Goal: Transaction & Acquisition: Purchase product/service

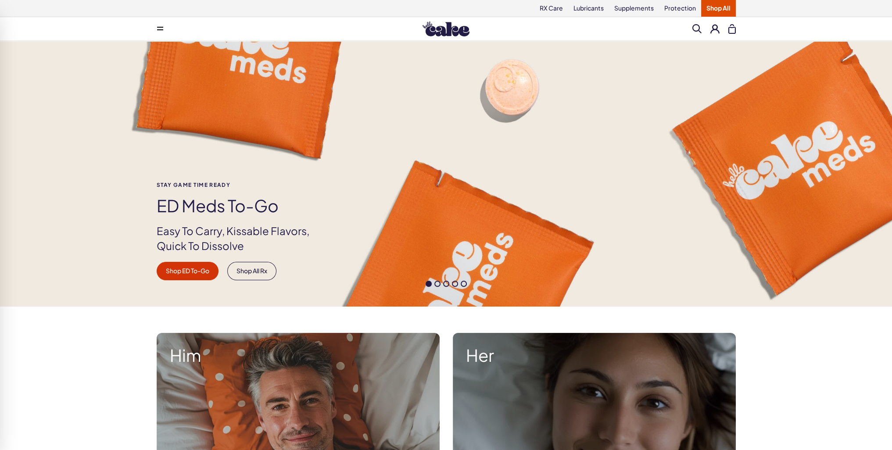
scroll to position [132, 0]
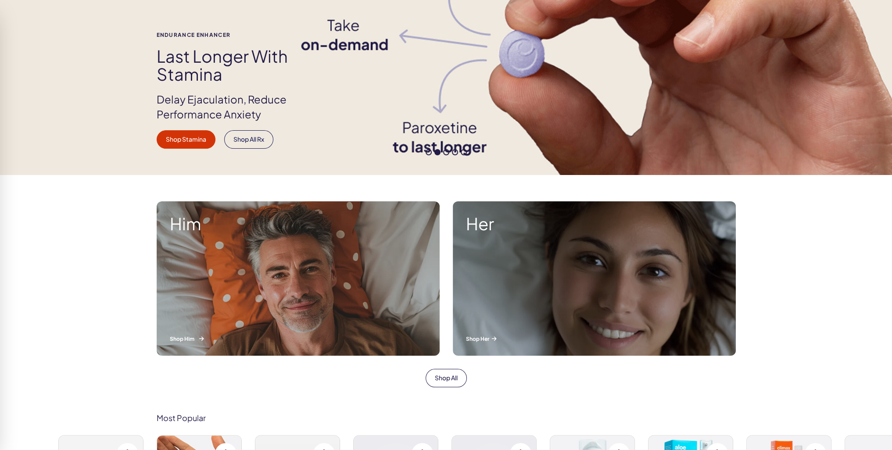
click at [242, 276] on div "Him Shop Him" at bounding box center [298, 278] width 283 height 154
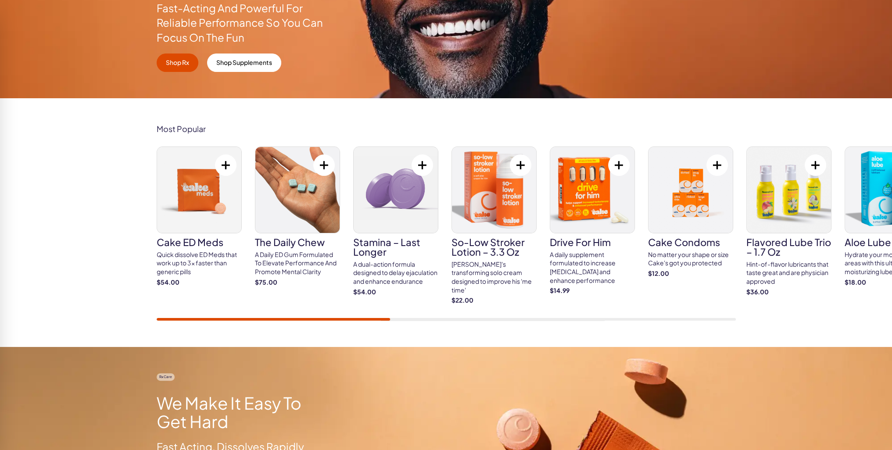
click at [197, 206] on img at bounding box center [199, 190] width 84 height 86
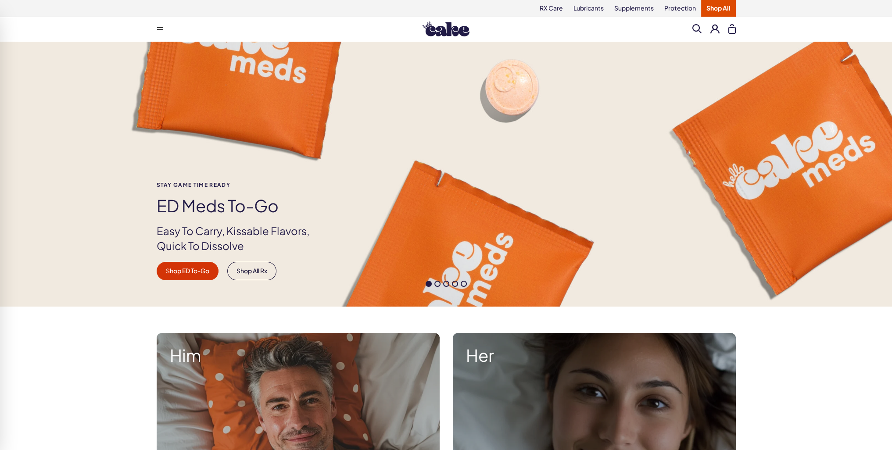
scroll to position [219, 0]
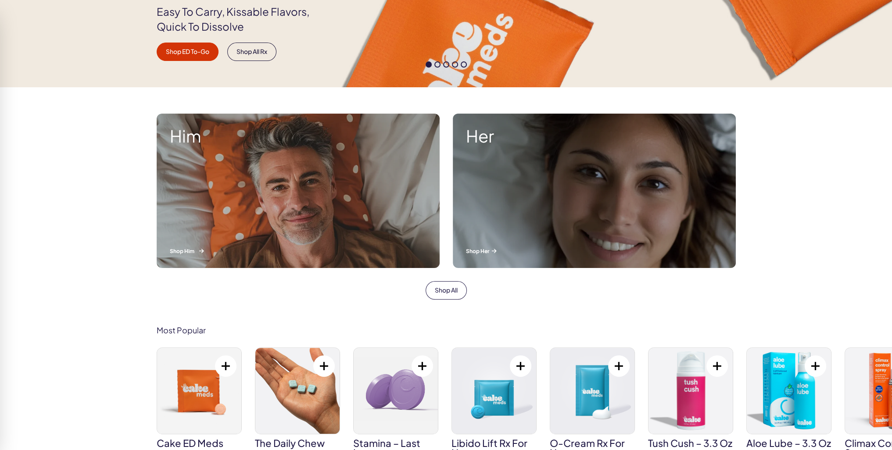
click at [279, 212] on div "Him Shop Him" at bounding box center [298, 191] width 283 height 154
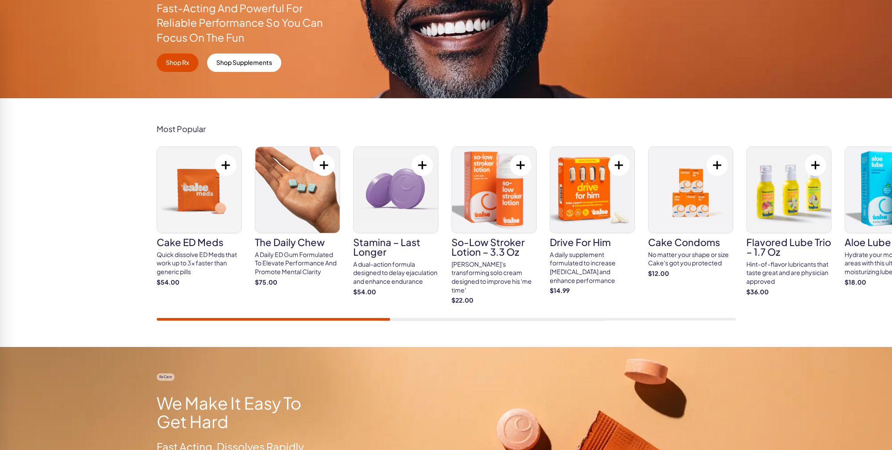
click at [200, 206] on img at bounding box center [199, 190] width 84 height 86
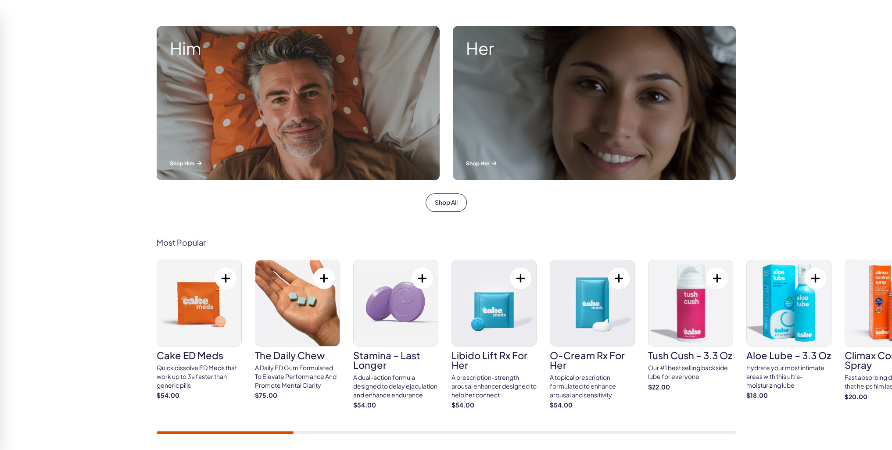
scroll to position [351, 0]
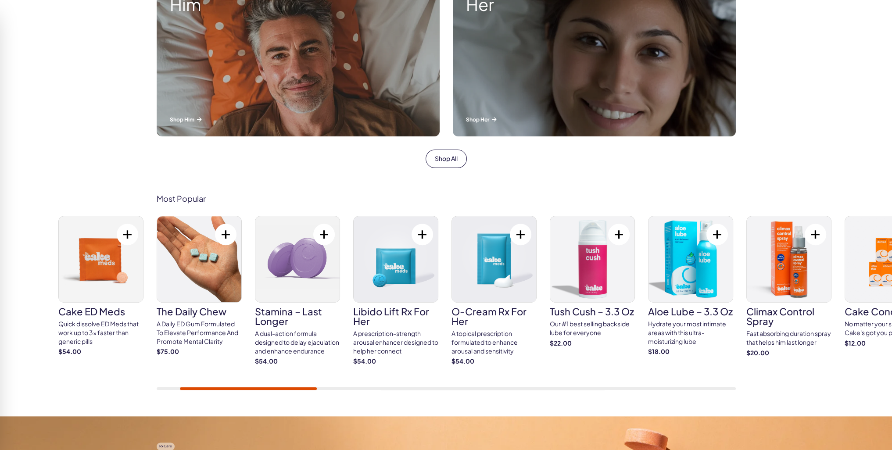
click at [124, 233] on button at bounding box center [128, 235] width 22 height 22
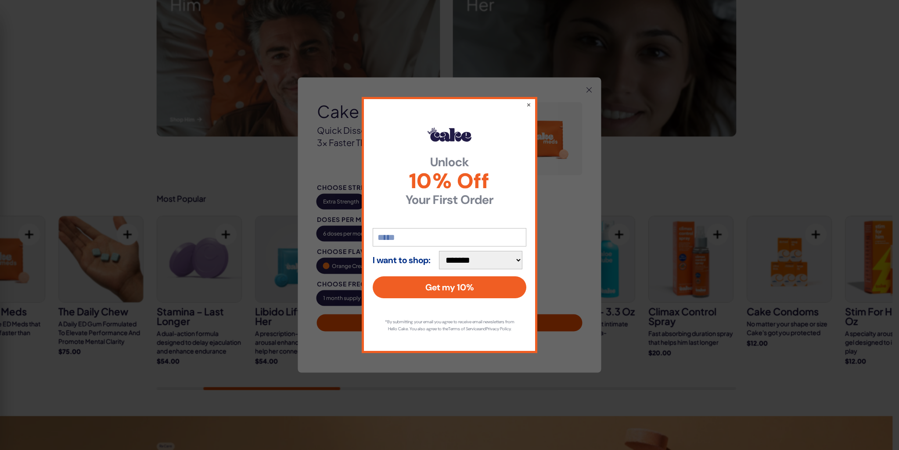
click at [527, 103] on img at bounding box center [545, 138] width 73 height 73
click at [528, 102] on img at bounding box center [545, 138] width 73 height 73
click at [529, 100] on div "Cake ED Meds Cake ED Meds Quick dissolve ED Meds that work up to 3x faster than…" at bounding box center [449, 225] width 303 height 295
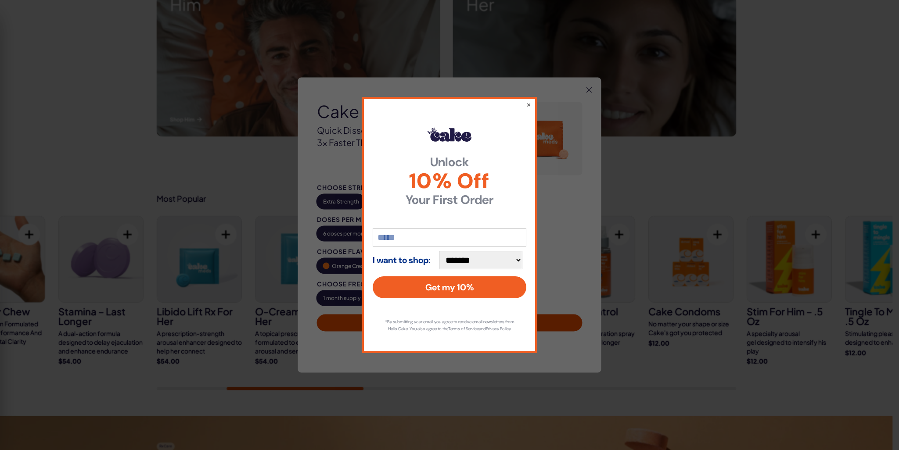
drag, startPoint x: 668, startPoint y: 143, endPoint x: 641, endPoint y: 150, distance: 27.7
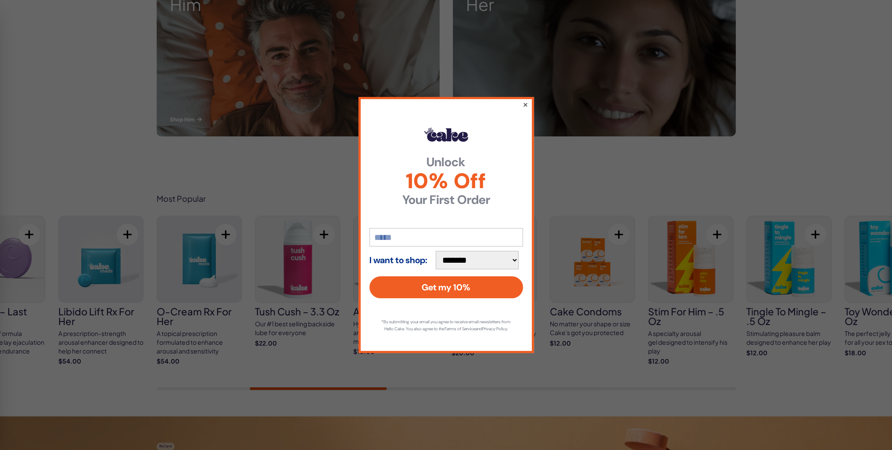
click at [525, 100] on button "×" at bounding box center [525, 104] width 6 height 11
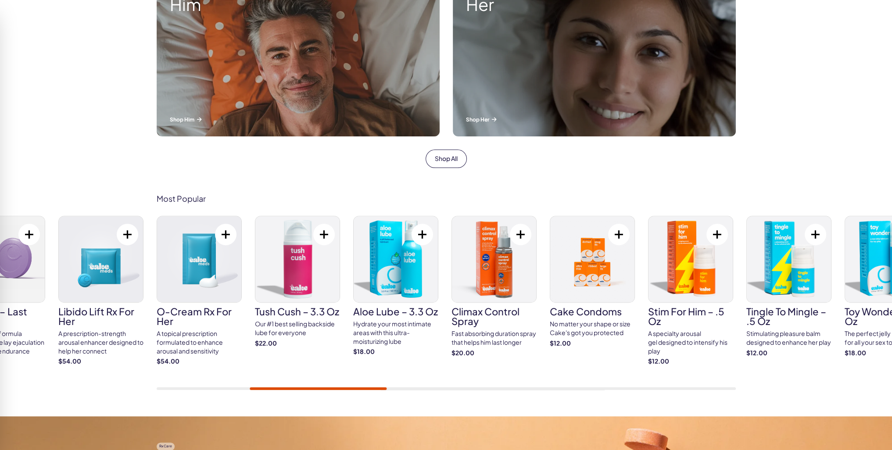
drag, startPoint x: 269, startPoint y: 390, endPoint x: 148, endPoint y: 387, distance: 121.2
click at [148, 387] on div "Most Popular Cake ED Meds Quick dissolve ED Meds that work up to 3x faster than…" at bounding box center [446, 292] width 892 height 249
click at [448, 163] on link "Shop All" at bounding box center [446, 159] width 41 height 18
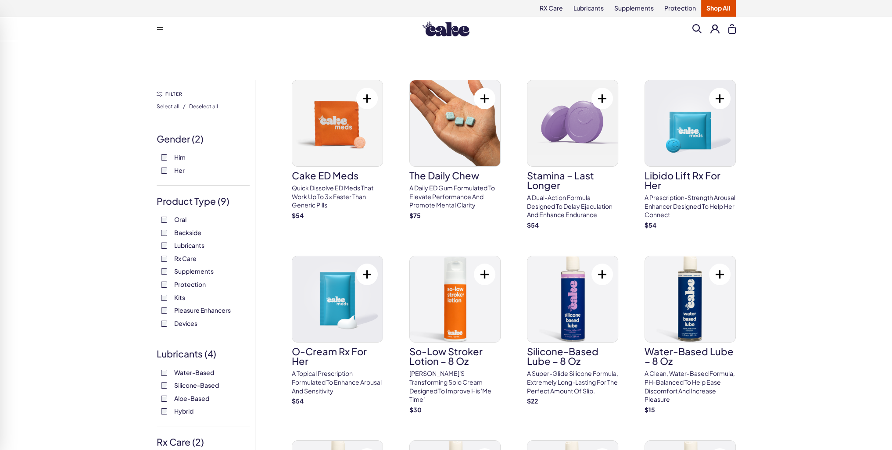
click at [362, 99] on button at bounding box center [367, 99] width 22 height 22
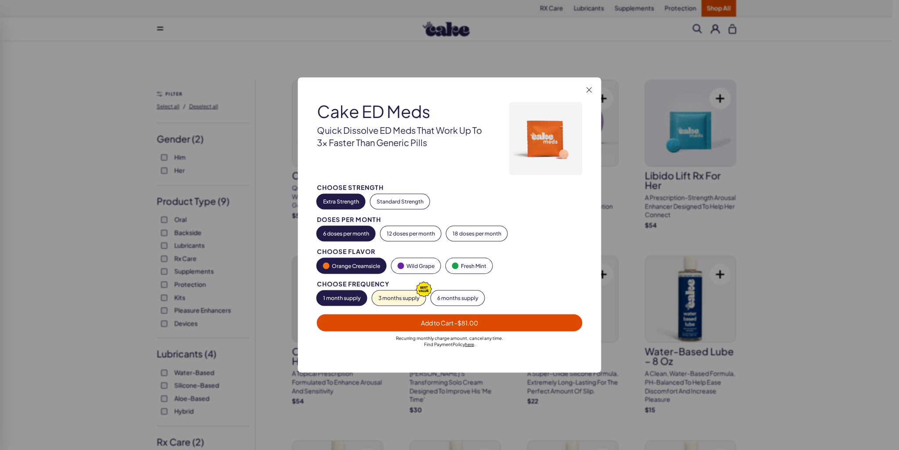
click at [399, 197] on button "Standard Strength" at bounding box center [399, 201] width 59 height 15
click at [485, 234] on button "18 doses per month" at bounding box center [476, 233] width 61 height 15
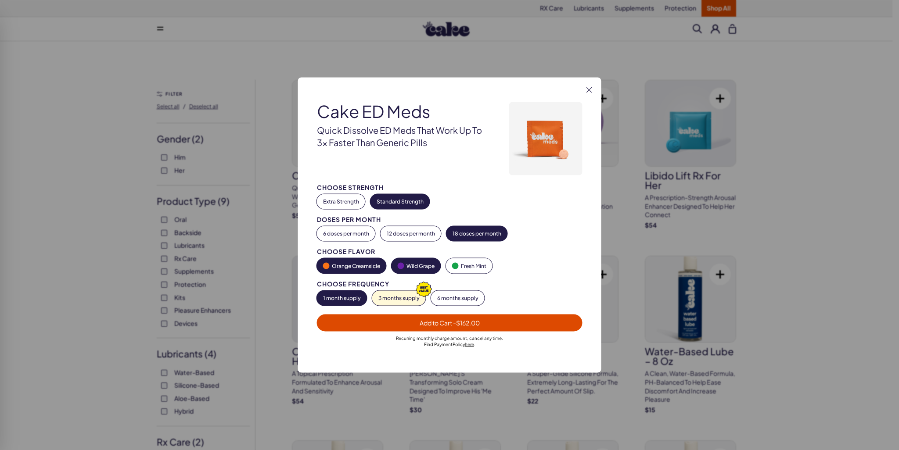
click at [419, 264] on button "Wild Grape" at bounding box center [415, 265] width 49 height 15
click at [437, 322] on span "Add to Cart - $162.00" at bounding box center [450, 323] width 60 height 8
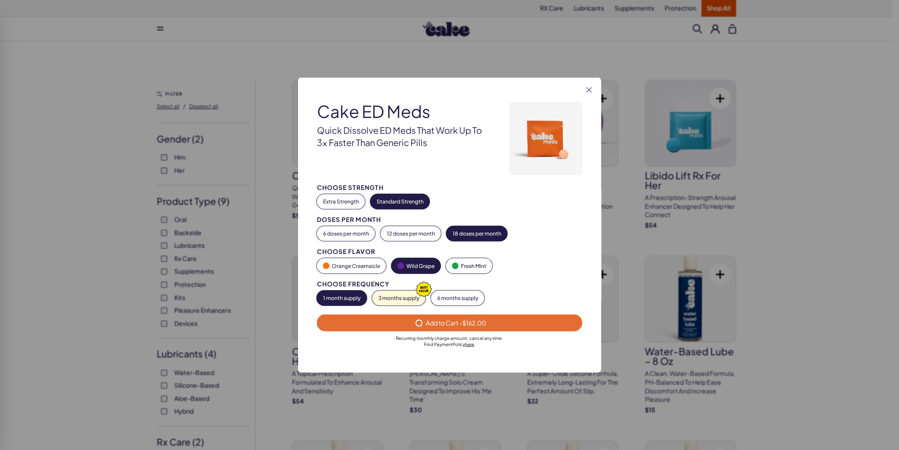
select select "*"
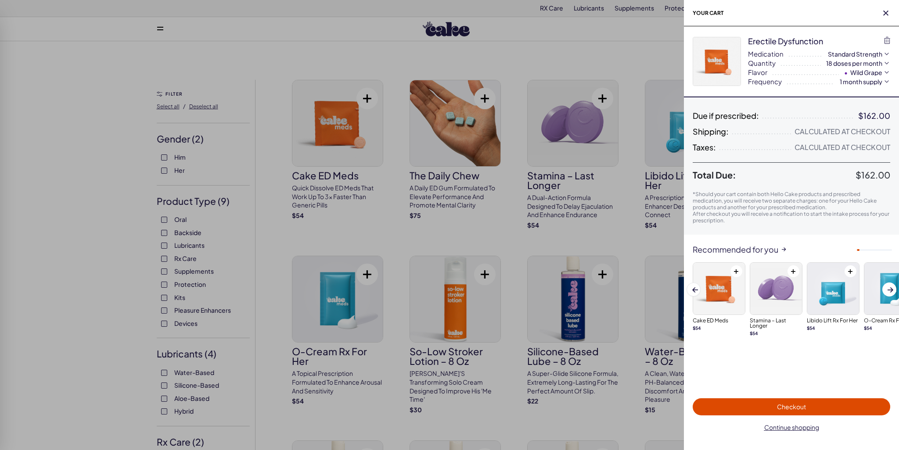
click at [885, 52] on icon "button" at bounding box center [886, 54] width 9 height 9
click at [798, 408] on span "Checkout" at bounding box center [791, 407] width 29 height 8
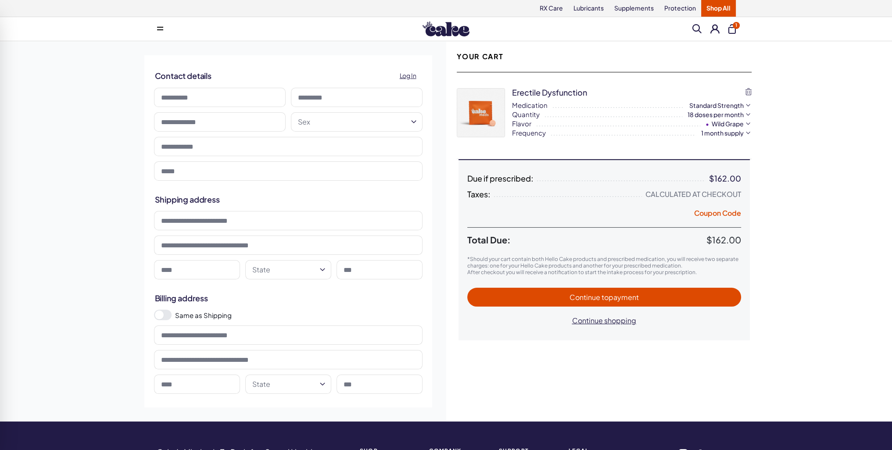
click at [746, 129] on html "RX Care Lubricants Supplements Protection Shop All Menu Everything For Him For …" at bounding box center [446, 349] width 892 height 698
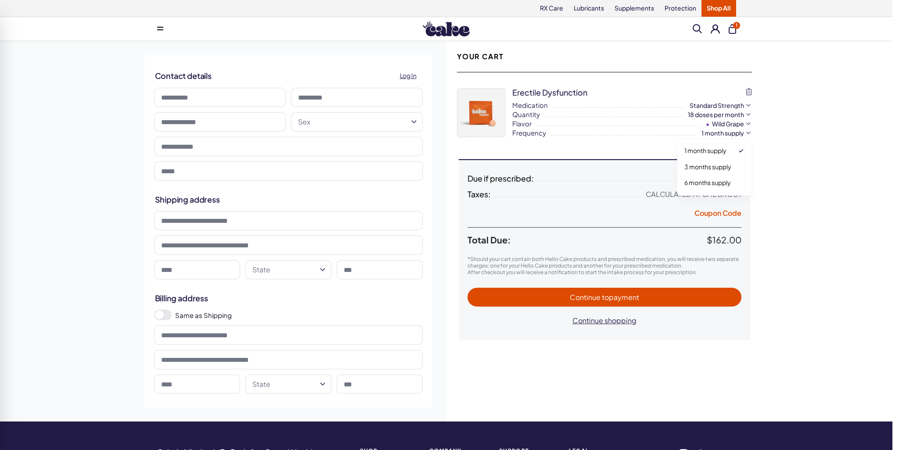
click at [747, 120] on html "RX Care Lubricants Supplements Protection Shop All Menu Everything For Him For …" at bounding box center [449, 349] width 899 height 698
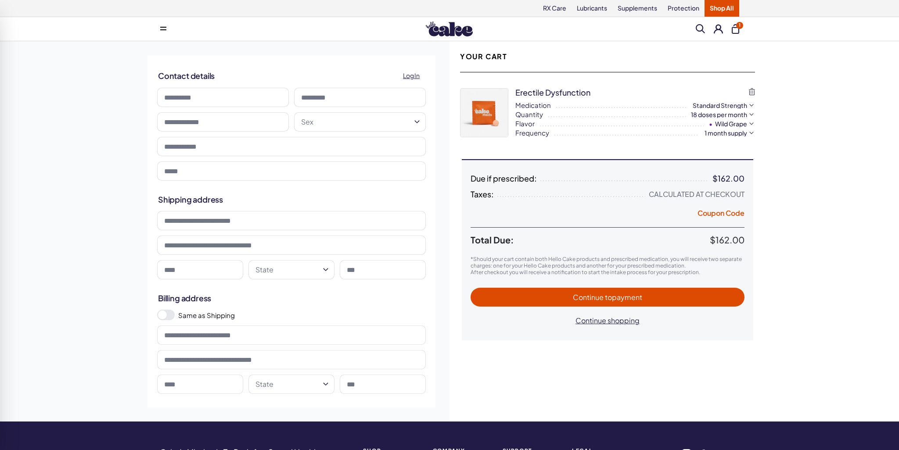
click at [747, 120] on html "RX Care Lubricants Supplements Protection Shop All Menu Everything For Him For …" at bounding box center [449, 349] width 899 height 698
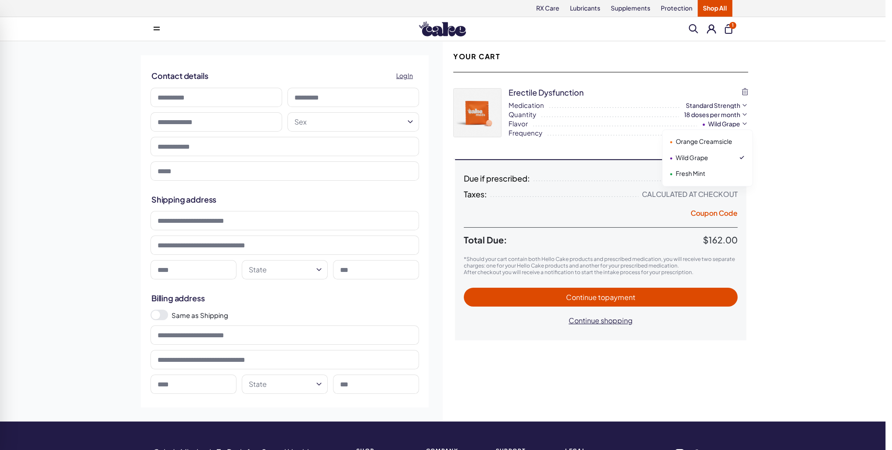
click at [760, 116] on html "RX Care Lubricants Supplements Protection Shop All Menu Everything For Him For …" at bounding box center [446, 349] width 892 height 698
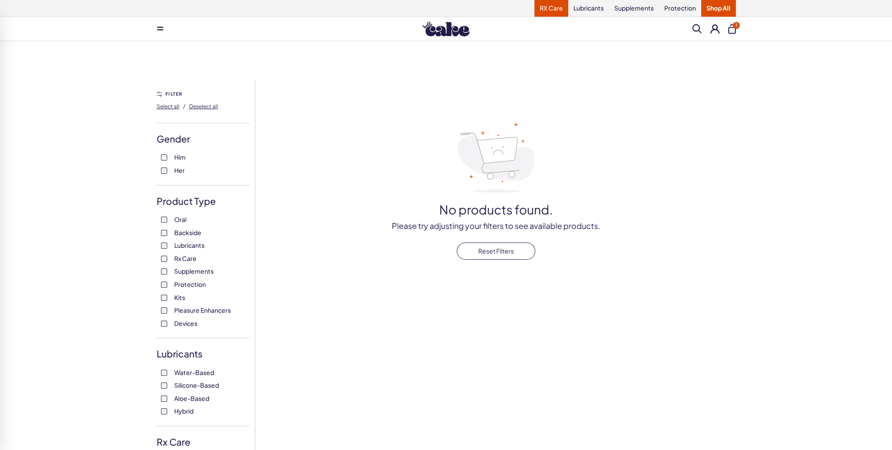
click at [558, 9] on link "RX Care" at bounding box center [552, 8] width 34 height 17
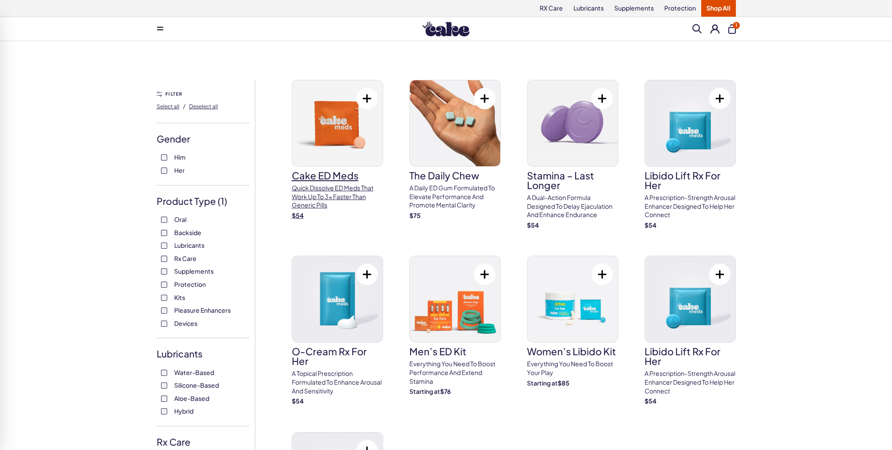
click at [319, 192] on p "Quick dissolve ED Meds that work up to 3x faster than generic pills" at bounding box center [337, 197] width 91 height 26
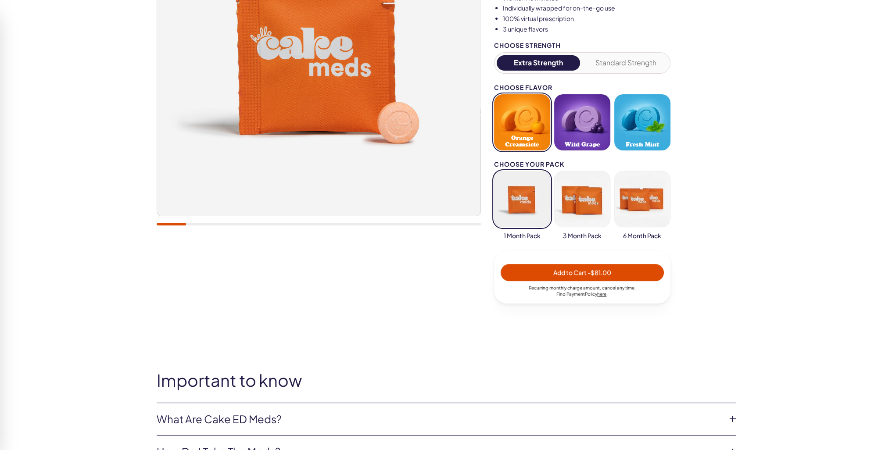
scroll to position [395, 0]
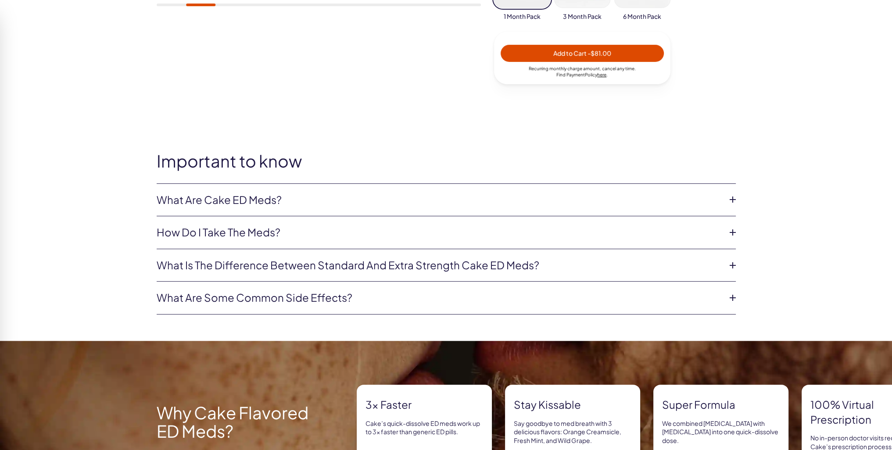
click at [293, 191] on li "What are Cake ED Meds? Cake ED Meds are a compounded medication* with high conc…" at bounding box center [446, 200] width 579 height 33
click at [462, 264] on link "What is the difference between Standard and Extra Strength Cake ED meds?" at bounding box center [439, 265] width 565 height 15
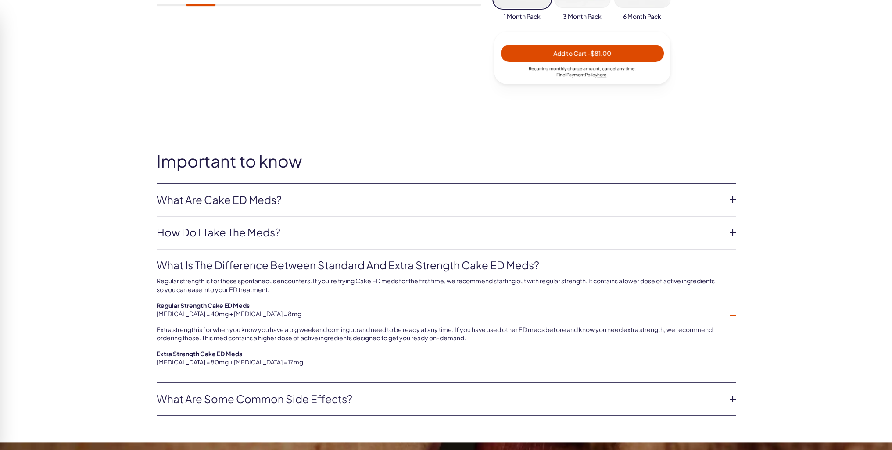
scroll to position [439, 0]
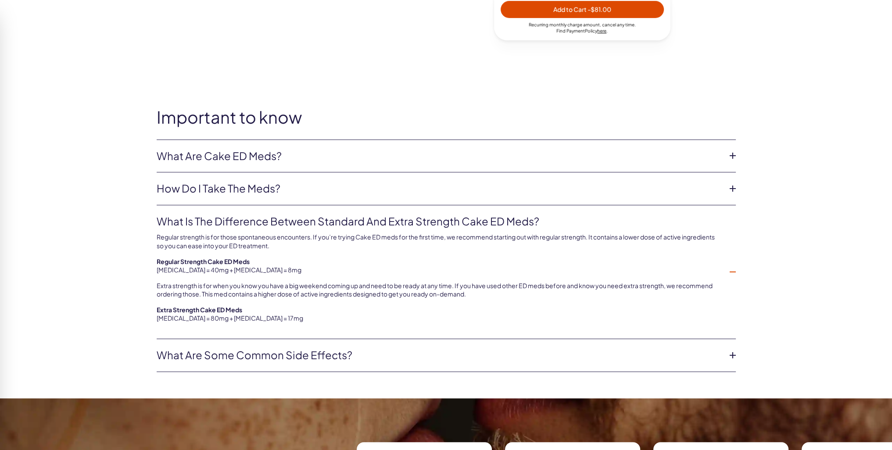
click at [170, 317] on p "Extra Strength Cake ED Meds [MEDICAL_DATA] = 80mg + [MEDICAL_DATA] = 17mg" at bounding box center [439, 314] width 565 height 17
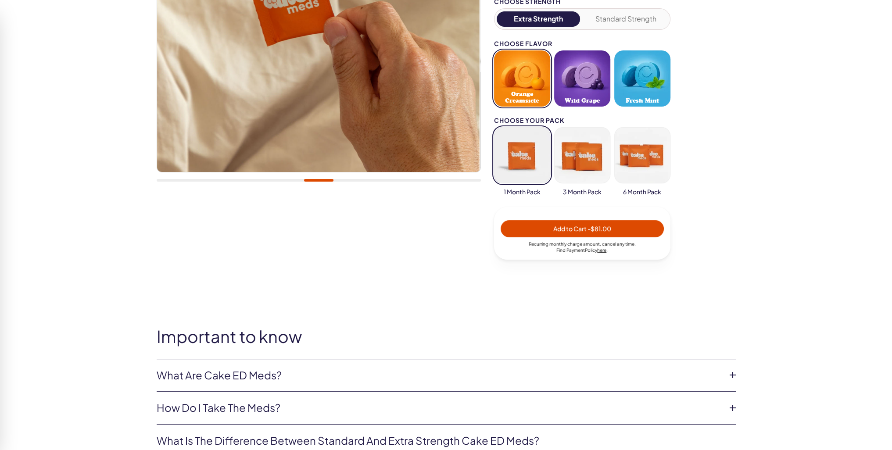
scroll to position [44, 0]
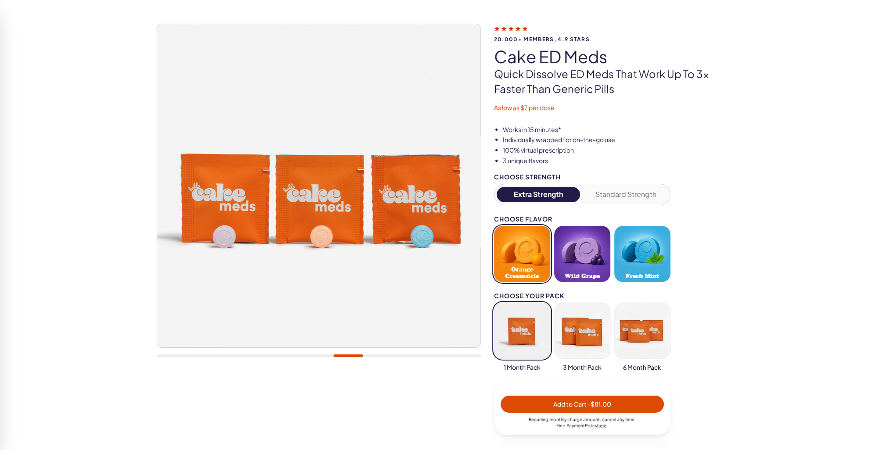
click at [583, 241] on button "Wild Grape" at bounding box center [582, 254] width 56 height 56
click at [594, 237] on button "Wild Grape" at bounding box center [582, 254] width 56 height 56
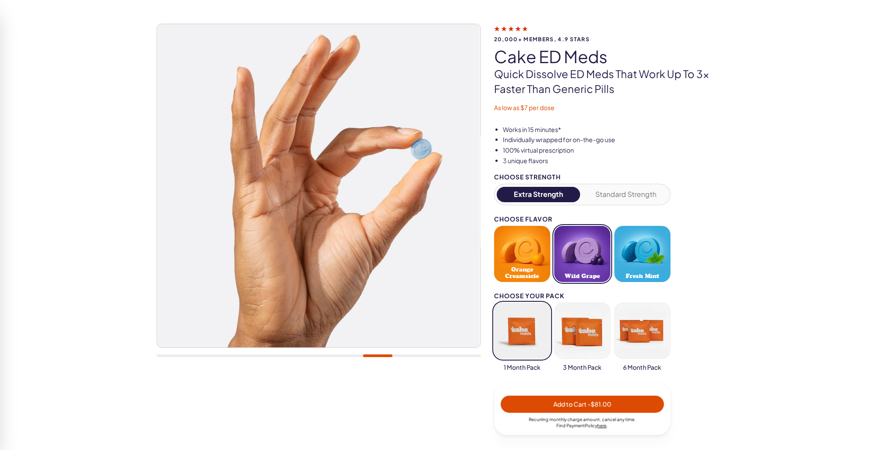
click at [657, 324] on button "button" at bounding box center [642, 331] width 56 height 56
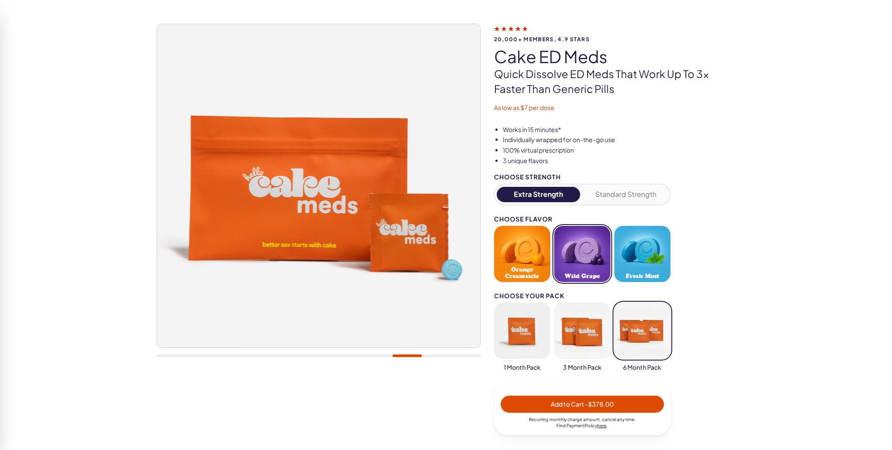
click at [535, 260] on button "Orange Creamsicle" at bounding box center [522, 254] width 56 height 56
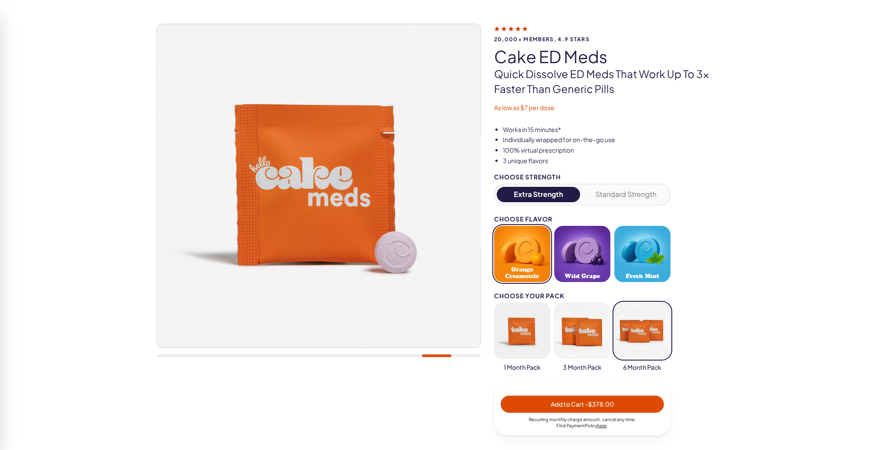
click at [584, 249] on button "Wild Grape" at bounding box center [582, 254] width 56 height 56
